Goal: Browse casually: Explore the website without a specific task or goal

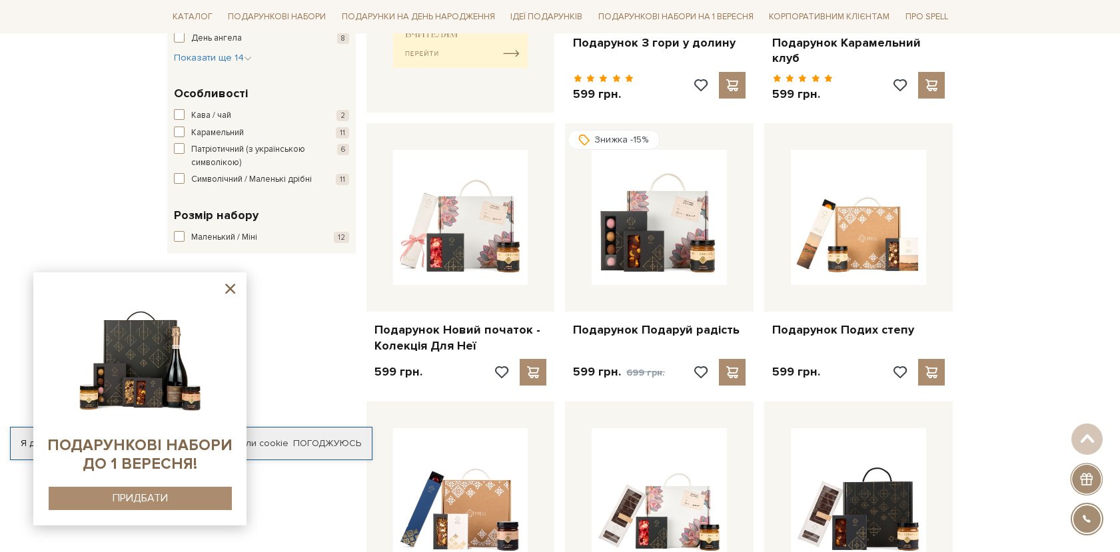
scroll to position [666, 0]
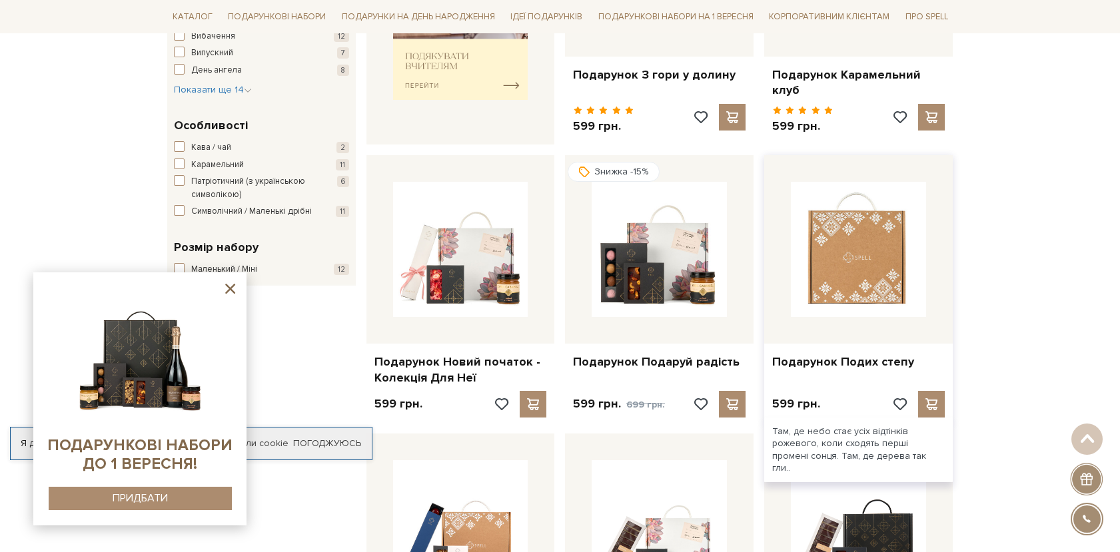
click at [915, 275] on img at bounding box center [858, 249] width 135 height 135
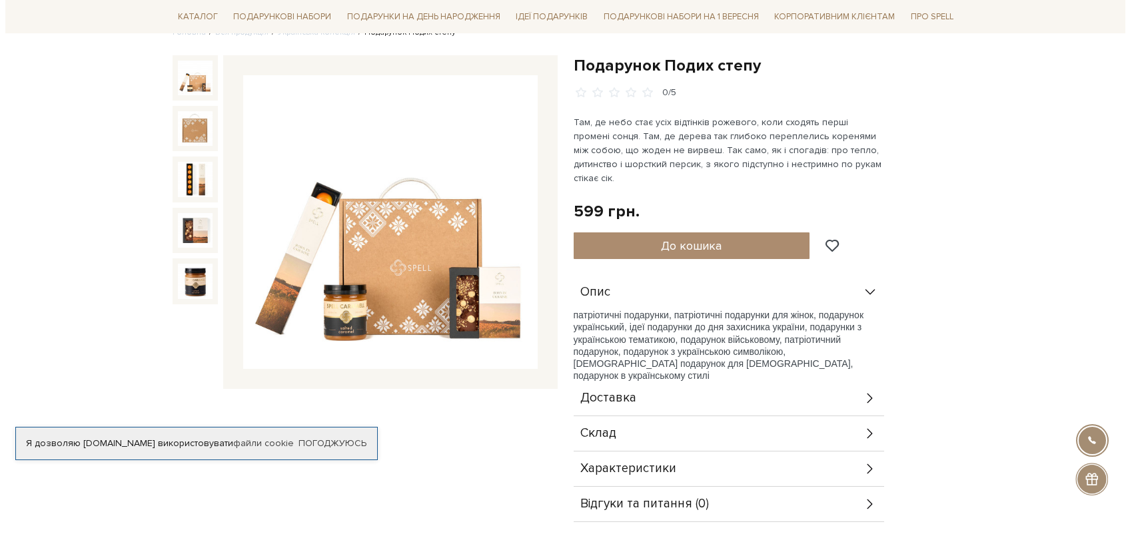
scroll to position [133, 0]
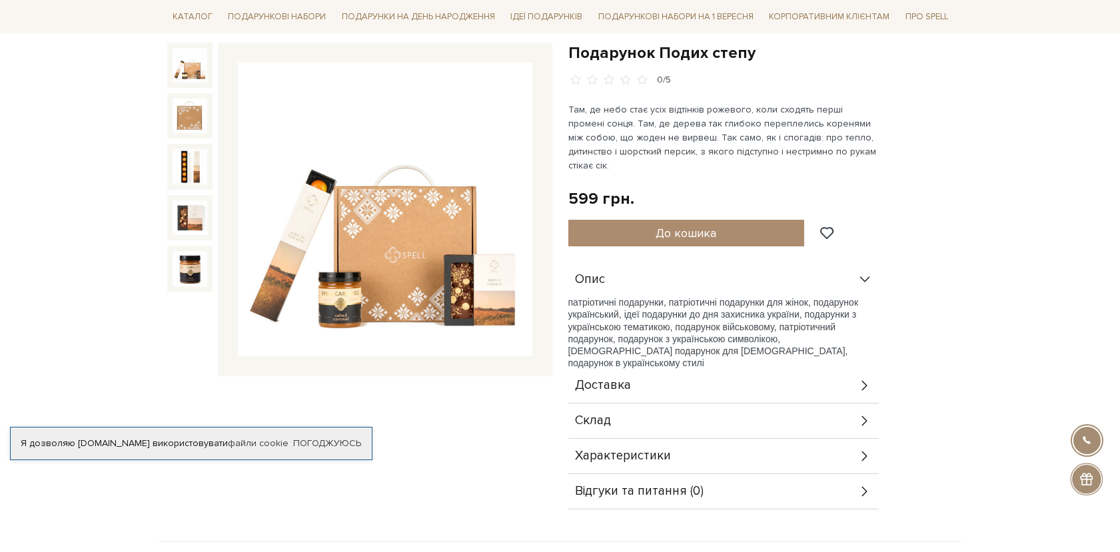
click at [436, 288] on img at bounding box center [385, 210] width 295 height 295
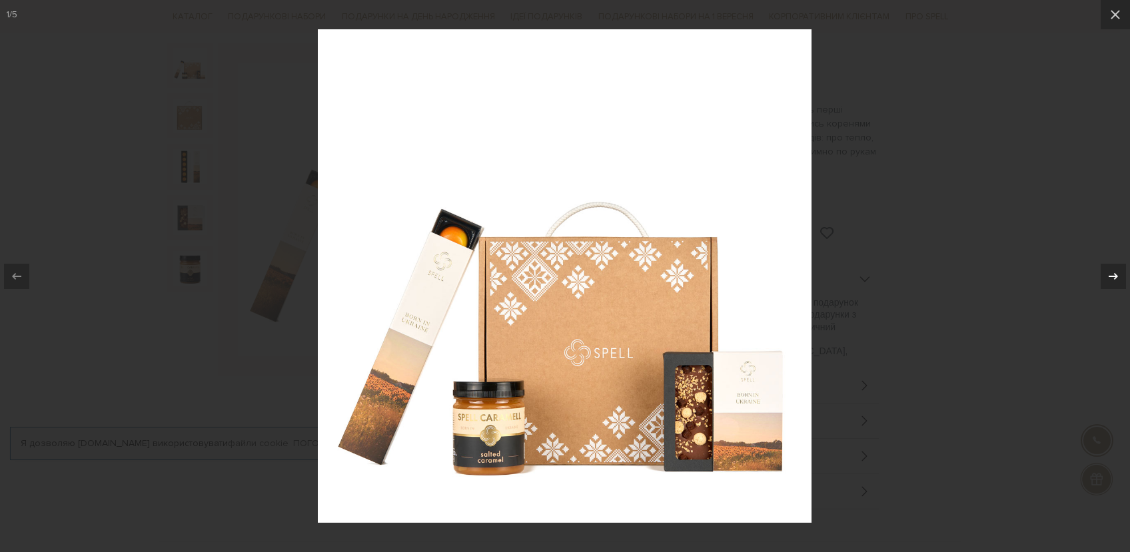
click at [1108, 274] on icon at bounding box center [1114, 277] width 16 height 16
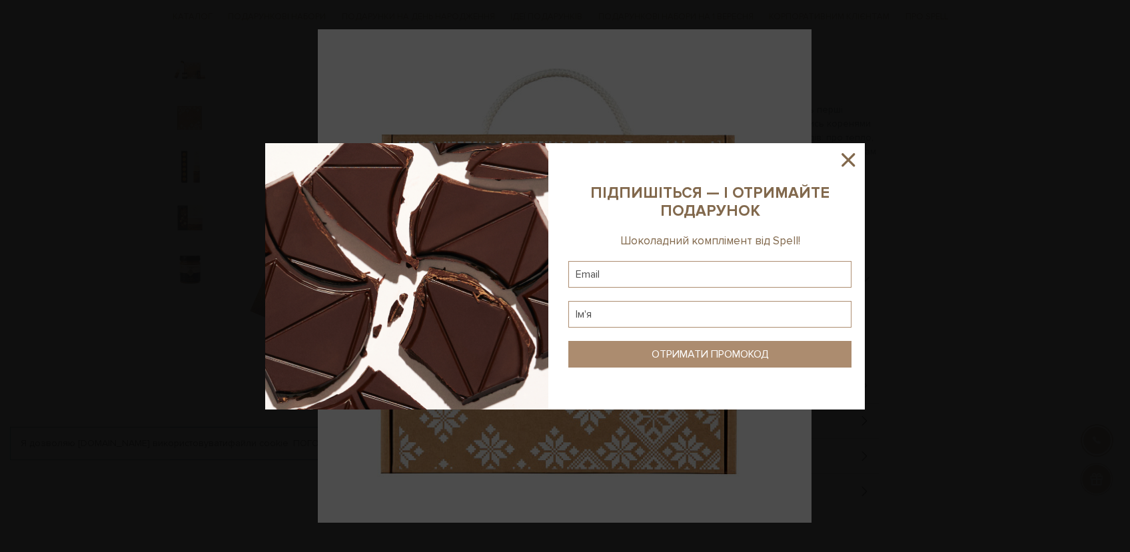
click at [1052, 273] on div at bounding box center [565, 276] width 1130 height 552
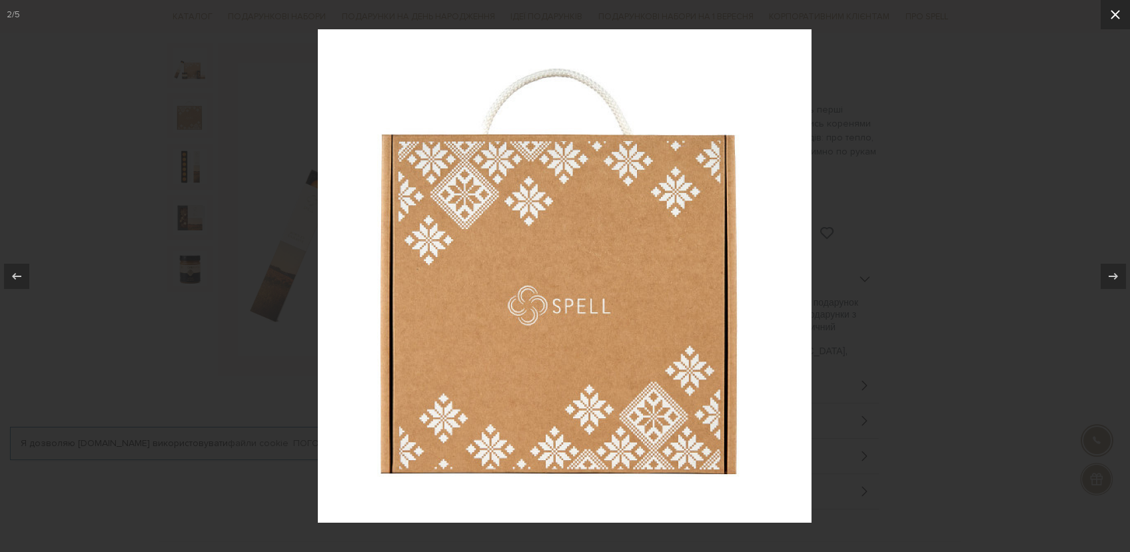
click at [1106, 22] on button at bounding box center [1115, 14] width 29 height 29
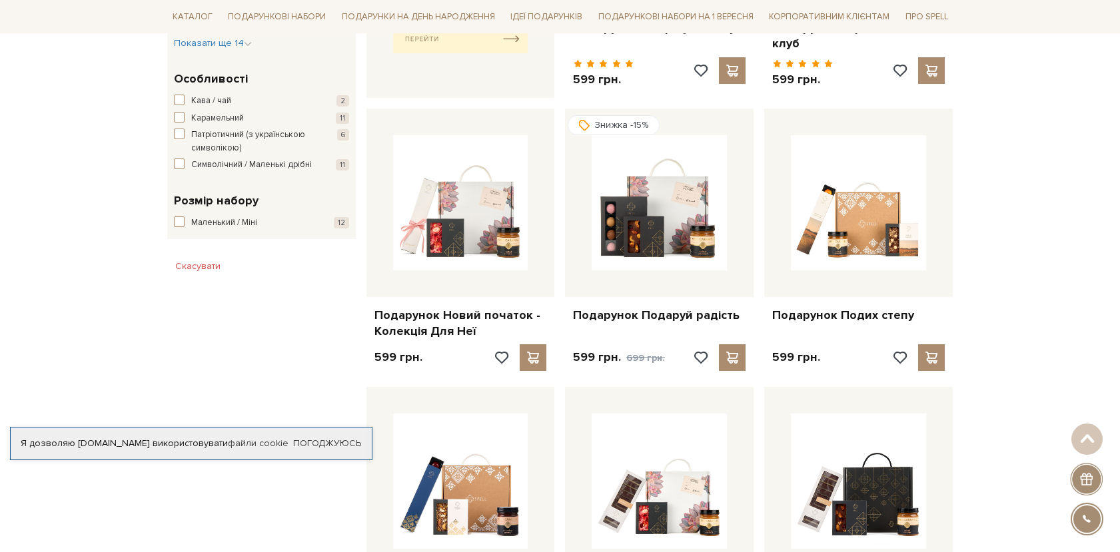
scroll to position [1000, 0]
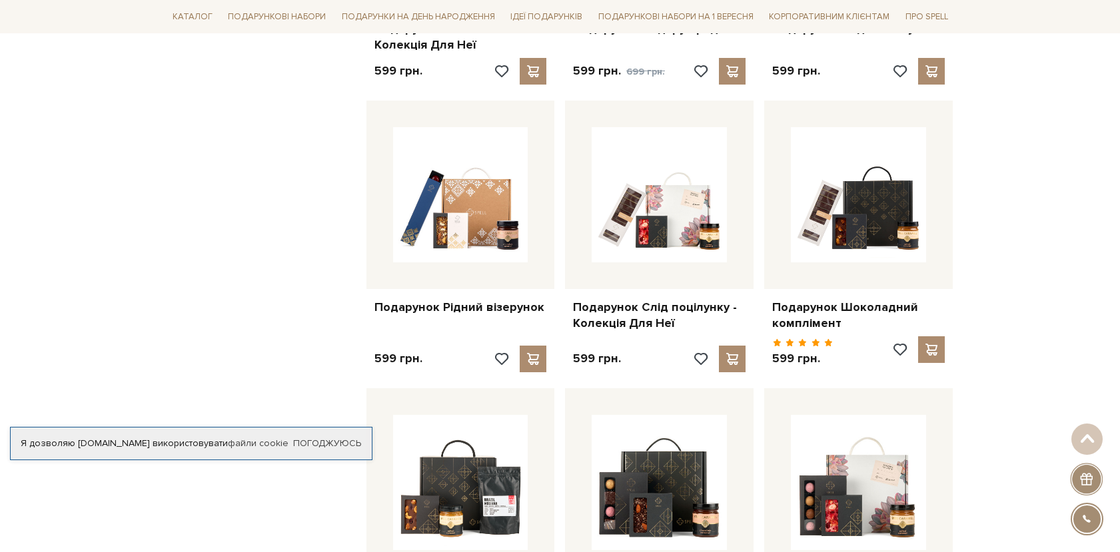
drag, startPoint x: 265, startPoint y: 394, endPoint x: 381, endPoint y: 306, distance: 145.6
click at [268, 392] on div "Фільтр Ви вибрали: від 500 до 699 грн. Скасувати 500 - 699 грн. Ціна від 500 до…" at bounding box center [261, 95] width 199 height 1678
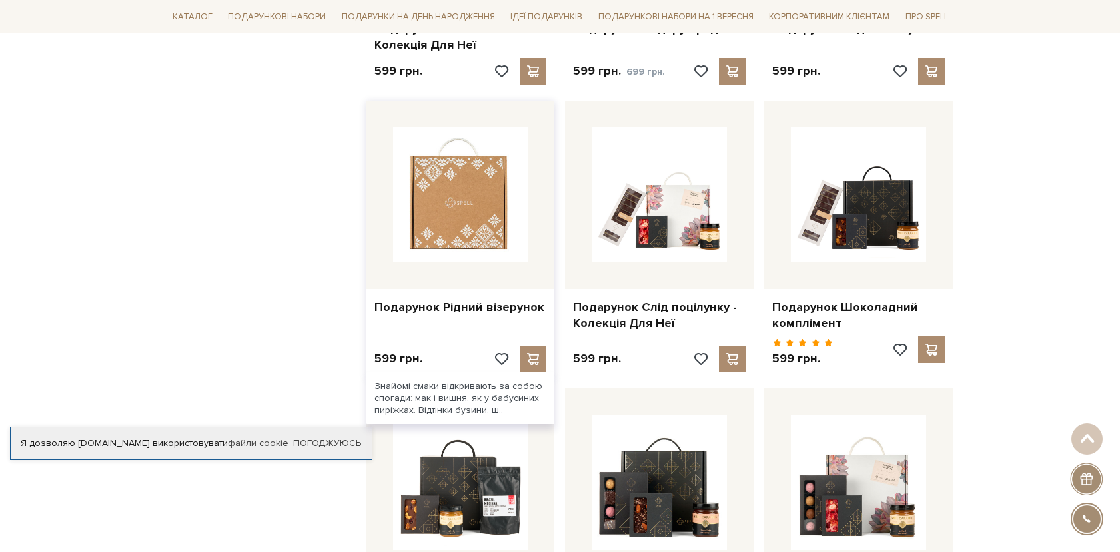
click at [465, 208] on img at bounding box center [460, 194] width 135 height 135
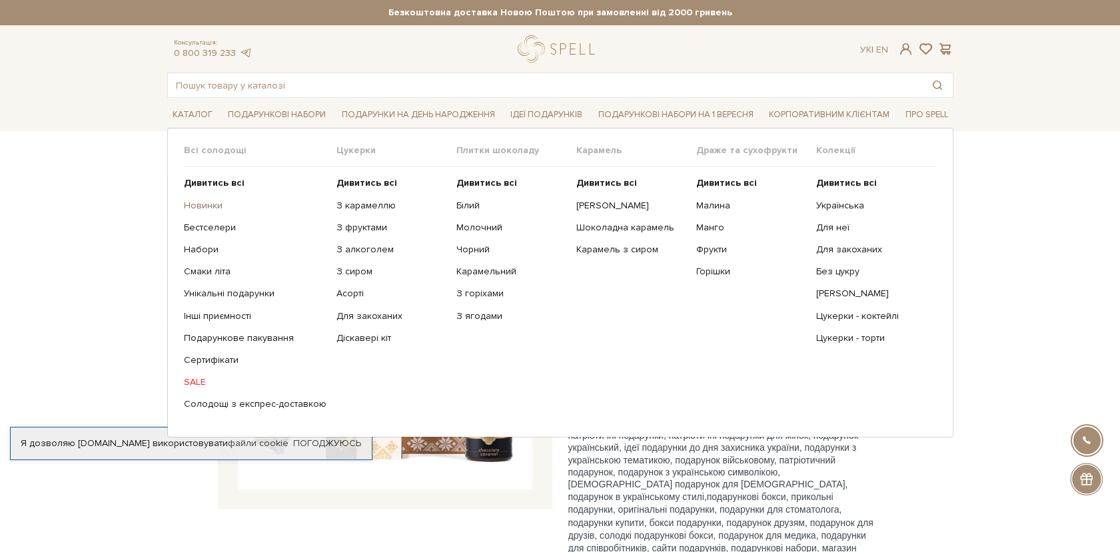
click at [194, 206] on link "Новинки" at bounding box center [255, 206] width 143 height 12
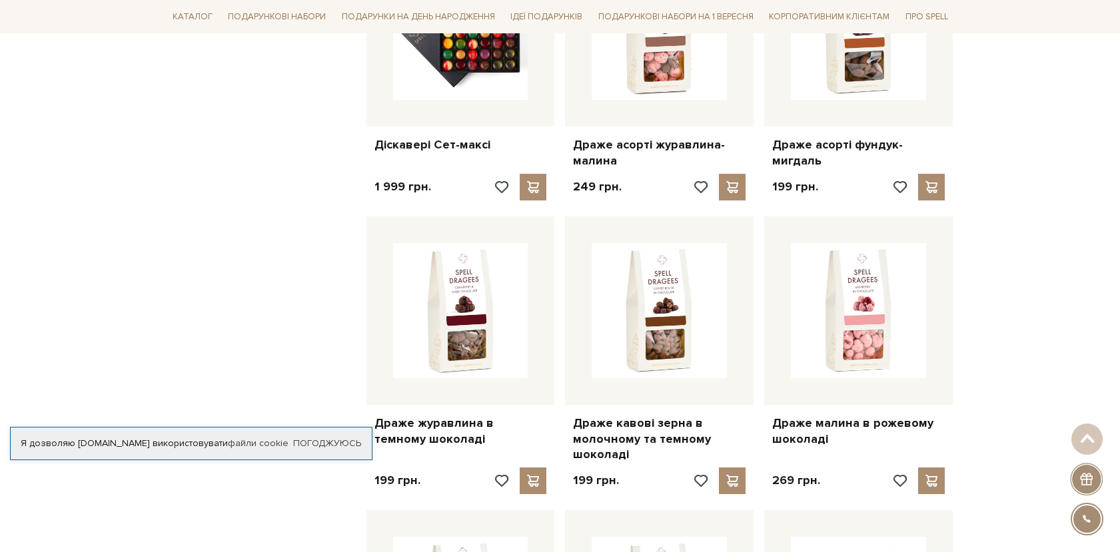
scroll to position [866, 0]
